Goal: Task Accomplishment & Management: Manage account settings

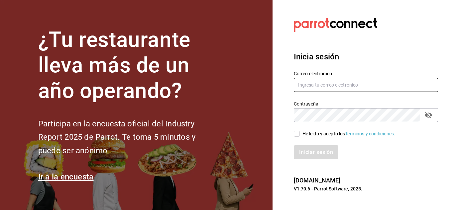
type input "[EMAIL_ADDRESS][DOMAIN_NAME]"
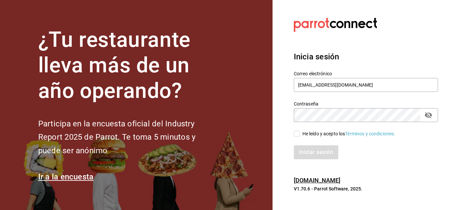
click at [297, 134] on input "He leído y acepto los Términos y condiciones." at bounding box center [297, 134] width 6 height 6
checkbox input "true"
click at [308, 149] on button "Iniciar sesión" at bounding box center [316, 153] width 45 height 14
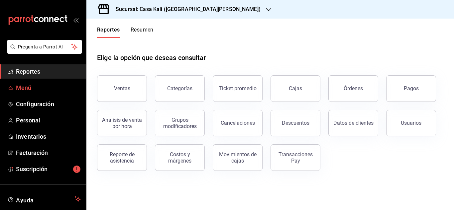
click at [25, 91] on span "Menú" at bounding box center [48, 87] width 65 height 9
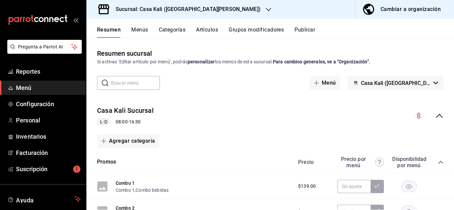
click at [147, 31] on button "Menús" at bounding box center [139, 32] width 17 height 11
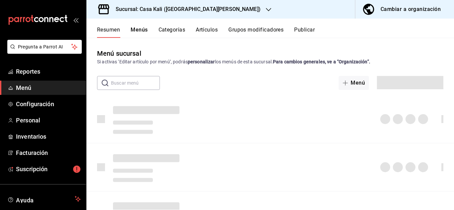
click at [157, 8] on h3 "Sucursal: Casa Kali ([GEOGRAPHIC_DATA][PERSON_NAME])" at bounding box center [185, 9] width 150 height 8
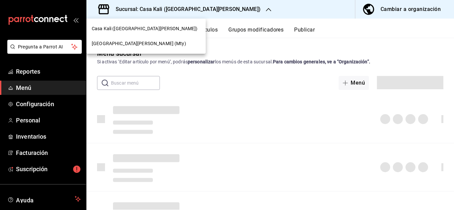
click at [157, 8] on div at bounding box center [227, 105] width 454 height 210
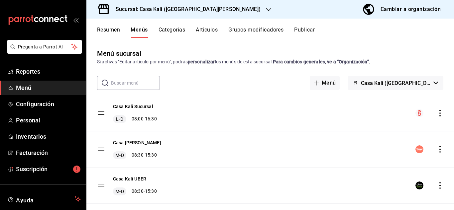
scroll to position [13, 0]
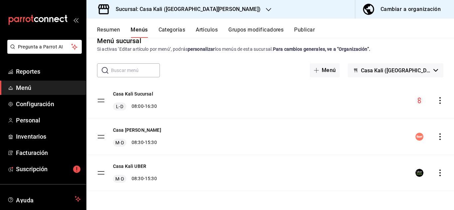
click at [103, 103] on tbody "Casa Kali Sucursal L-D 08:00 - 16:30 Casa [PERSON_NAME] M-D 08:30 - 15:30 Casa …" at bounding box center [270, 137] width 368 height 109
click at [110, 33] on button "Resumen" at bounding box center [108, 32] width 23 height 11
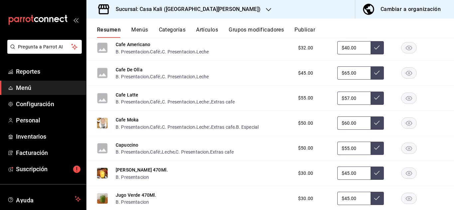
scroll to position [343, 0]
click at [349, 174] on input "$45.00" at bounding box center [353, 173] width 33 height 13
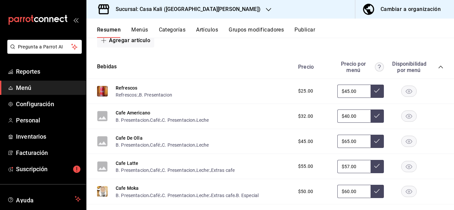
scroll to position [270, 0]
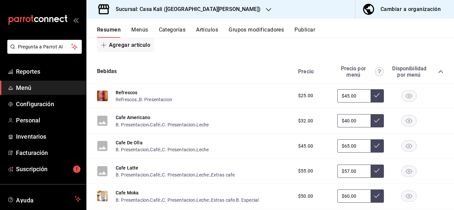
click at [434, 161] on div "Cafe Latte B. Presentacion , Café: , C. Presentacion , Leche: , Extras cafe $55…" at bounding box center [270, 171] width 368 height 25
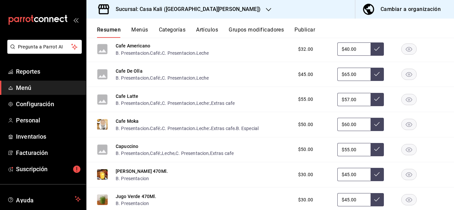
scroll to position [345, 0]
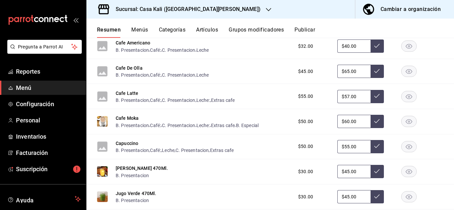
click at [376, 149] on icon at bounding box center [376, 146] width 5 height 5
click at [375, 144] on icon at bounding box center [376, 146] width 5 height 5
click at [304, 156] on div "Capuccino B. Presentacion , Café: , Leche , C. Presentacion , Extras cafe $50.0…" at bounding box center [270, 147] width 368 height 25
click at [383, 149] on button at bounding box center [377, 146] width 13 height 13
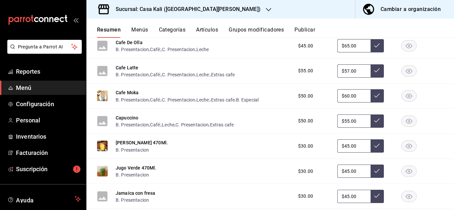
scroll to position [370, 0]
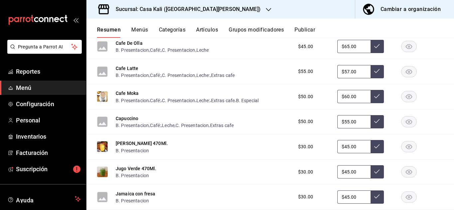
click at [375, 123] on icon at bounding box center [376, 121] width 5 height 5
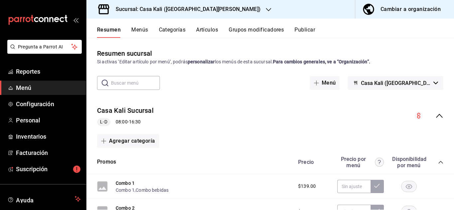
click at [321, 115] on div "Casa Kali Sucursal L-D 08:00 - 16:30" at bounding box center [270, 116] width 368 height 31
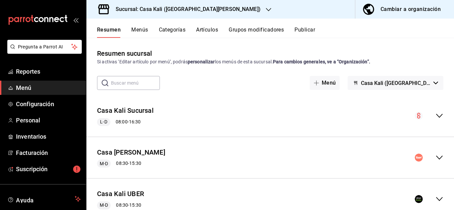
click at [439, 117] on icon "collapse-menu-row" at bounding box center [439, 116] width 8 height 8
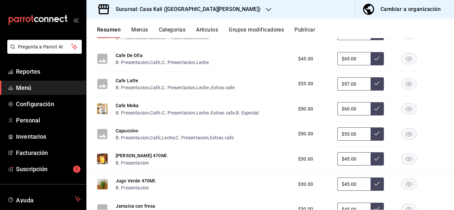
scroll to position [358, 0]
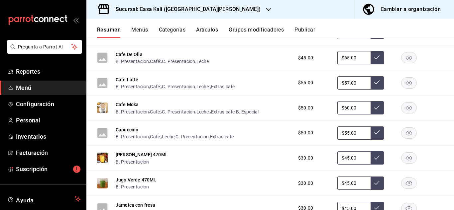
click at [347, 160] on input "$45.00" at bounding box center [353, 158] width 33 height 13
type input "$55.00"
click at [379, 161] on button at bounding box center [377, 158] width 13 height 13
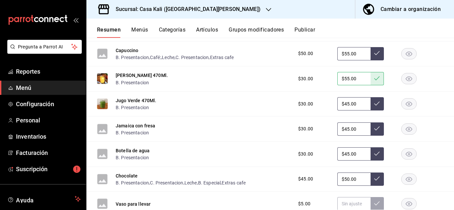
scroll to position [443, 0]
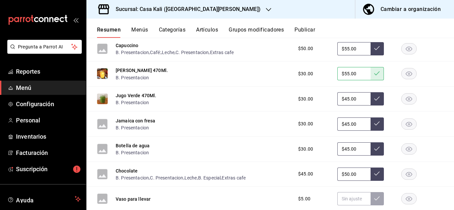
click at [348, 99] on input "$45.00" at bounding box center [353, 98] width 33 height 13
type input "$55.00"
click at [376, 100] on icon at bounding box center [376, 99] width 5 height 4
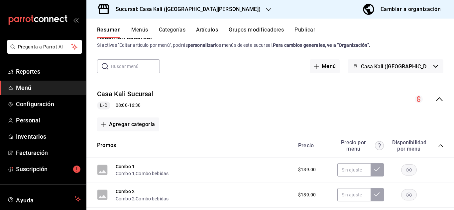
scroll to position [0, 0]
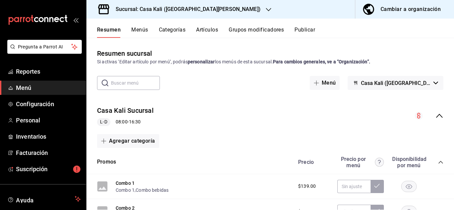
click at [185, 9] on h3 "Sucursal: Casa Kali ([GEOGRAPHIC_DATA][PERSON_NAME])" at bounding box center [185, 9] width 150 height 8
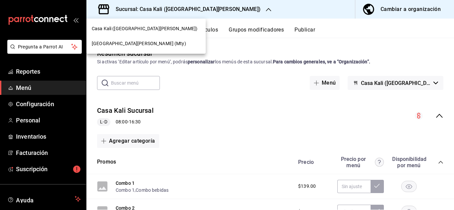
click at [143, 42] on div "[GEOGRAPHIC_DATA][PERSON_NAME] (Mty)" at bounding box center [146, 43] width 109 height 7
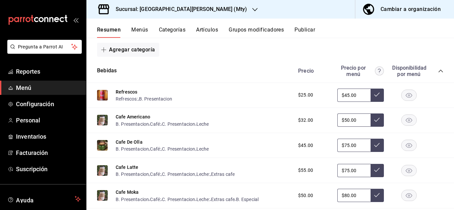
scroll to position [92, 0]
